Goal: Find specific page/section: Find specific page/section

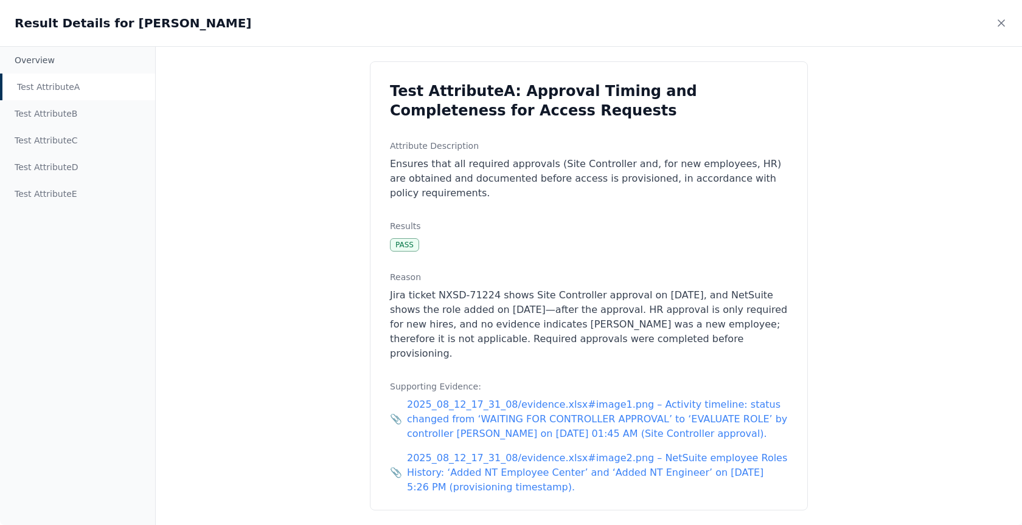
scroll to position [0, 1747]
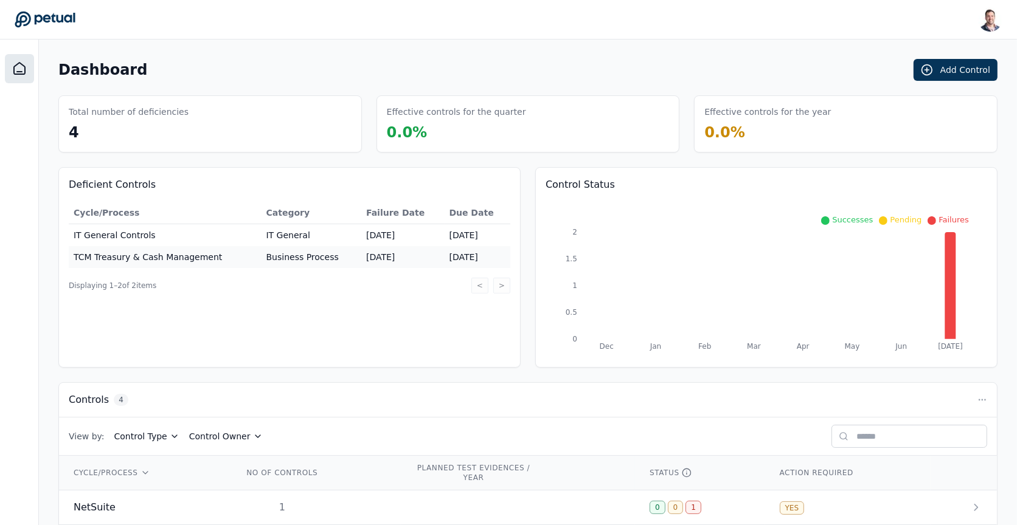
scroll to position [119, 0]
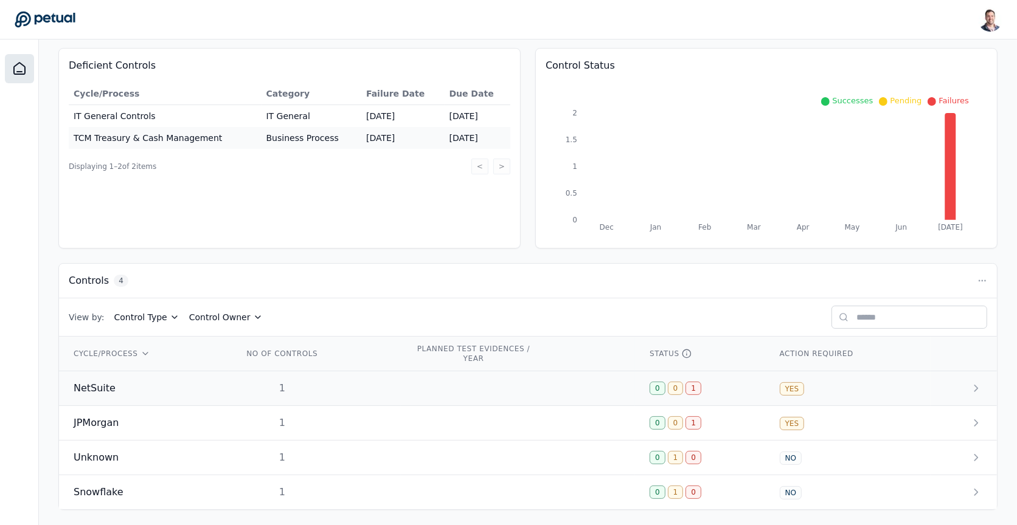
click at [224, 379] on td "NetSuite" at bounding box center [144, 389] width 170 height 35
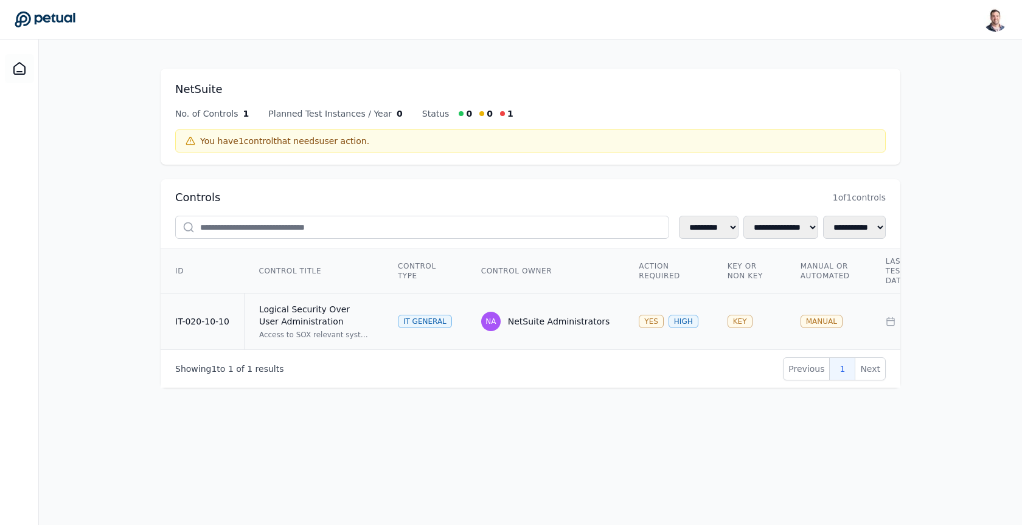
click at [292, 319] on div "Logical Security Over User Administration" at bounding box center [313, 315] width 109 height 24
